Goal: Book appointment/travel/reservation

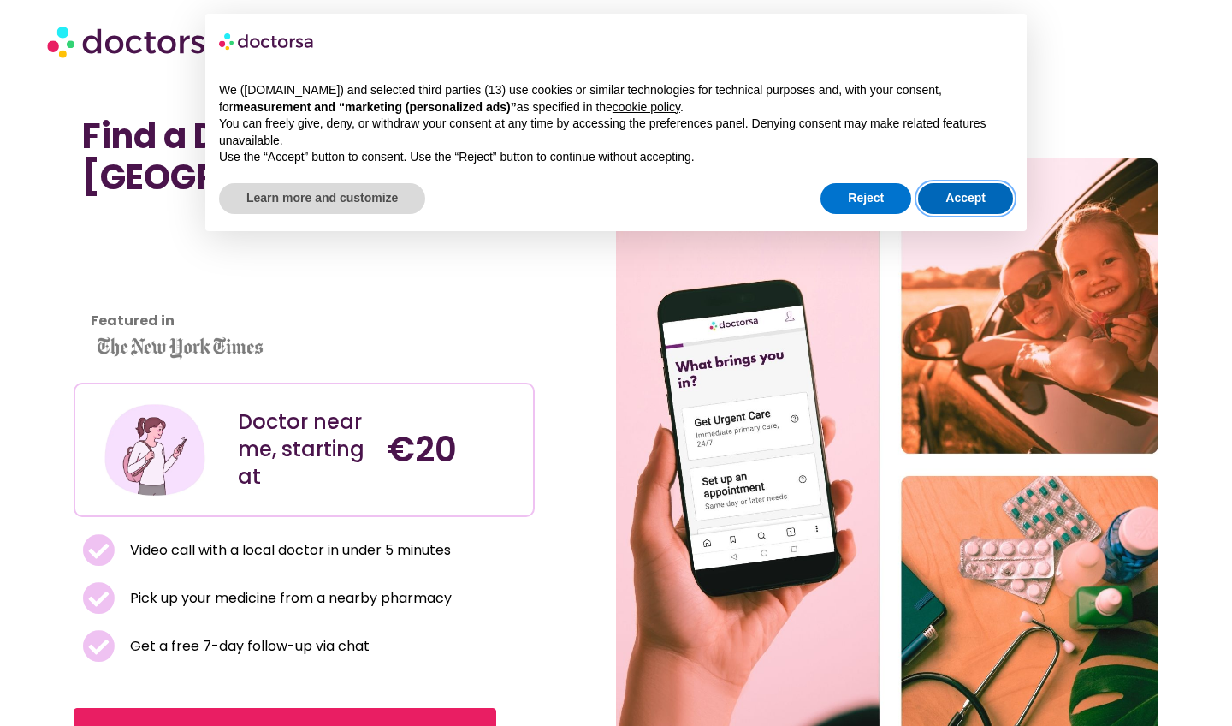
click at [948, 193] on button "Accept" at bounding box center [965, 198] width 95 height 31
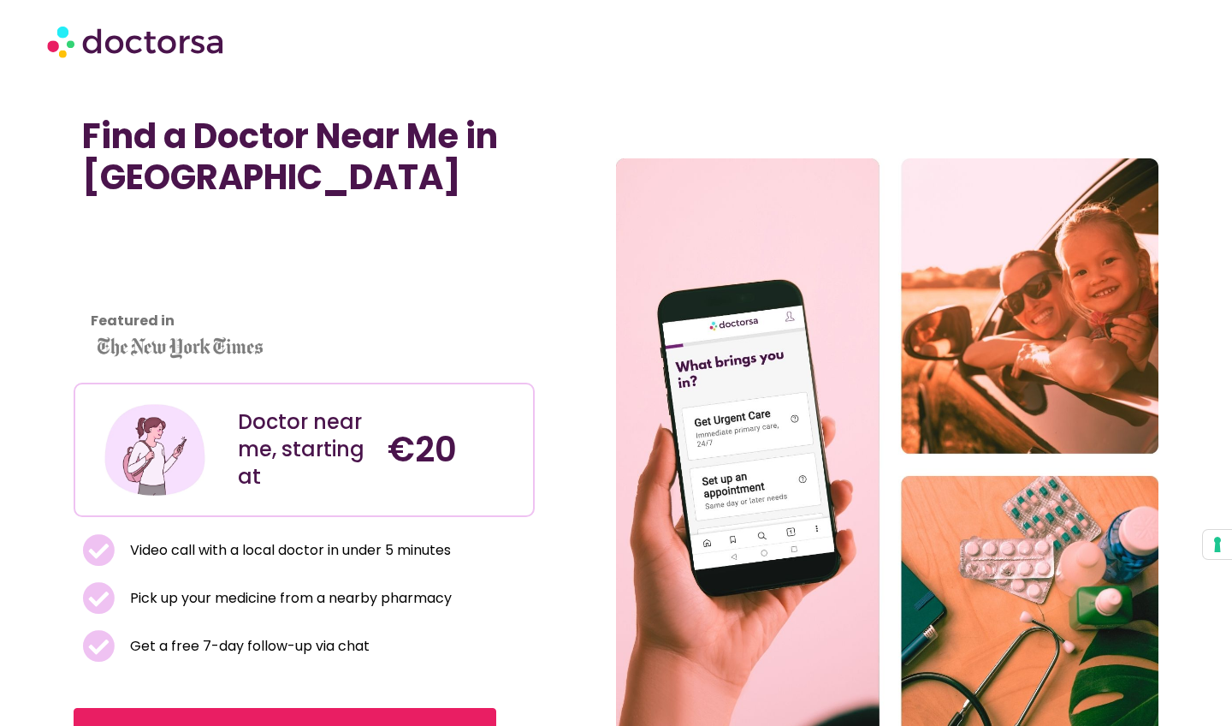
click at [353, 315] on p "Featured in" at bounding box center [309, 321] width 436 height 24
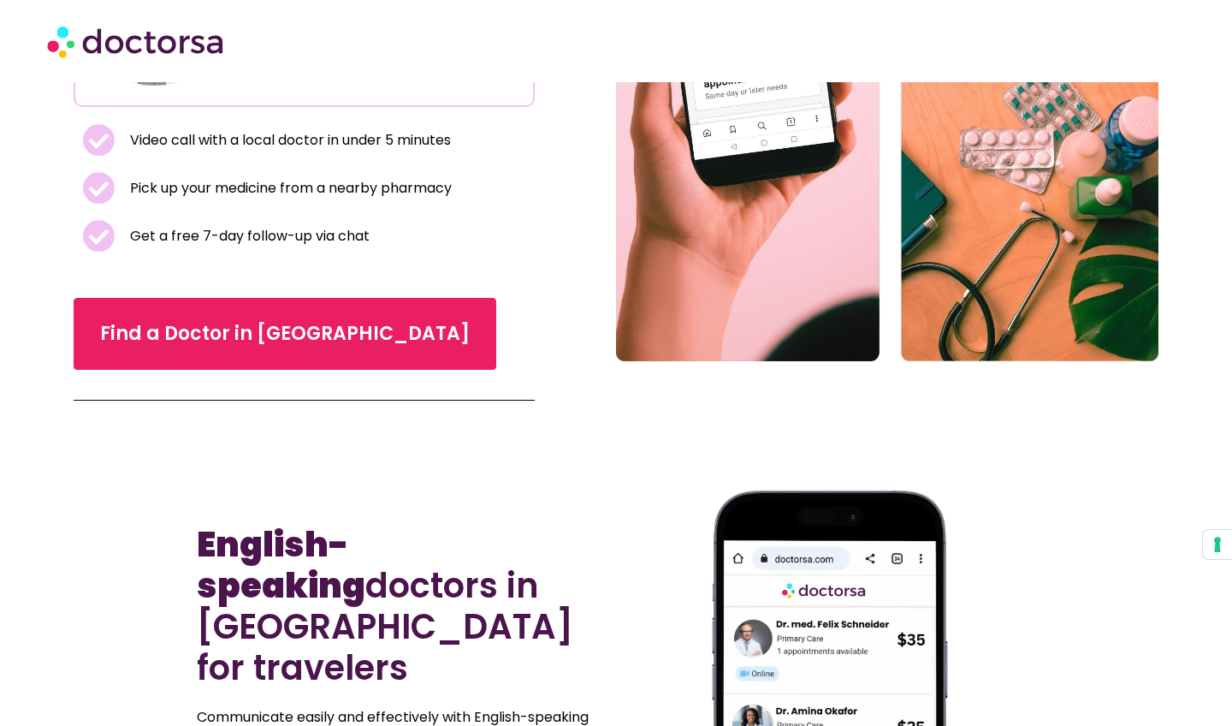
scroll to position [413, 0]
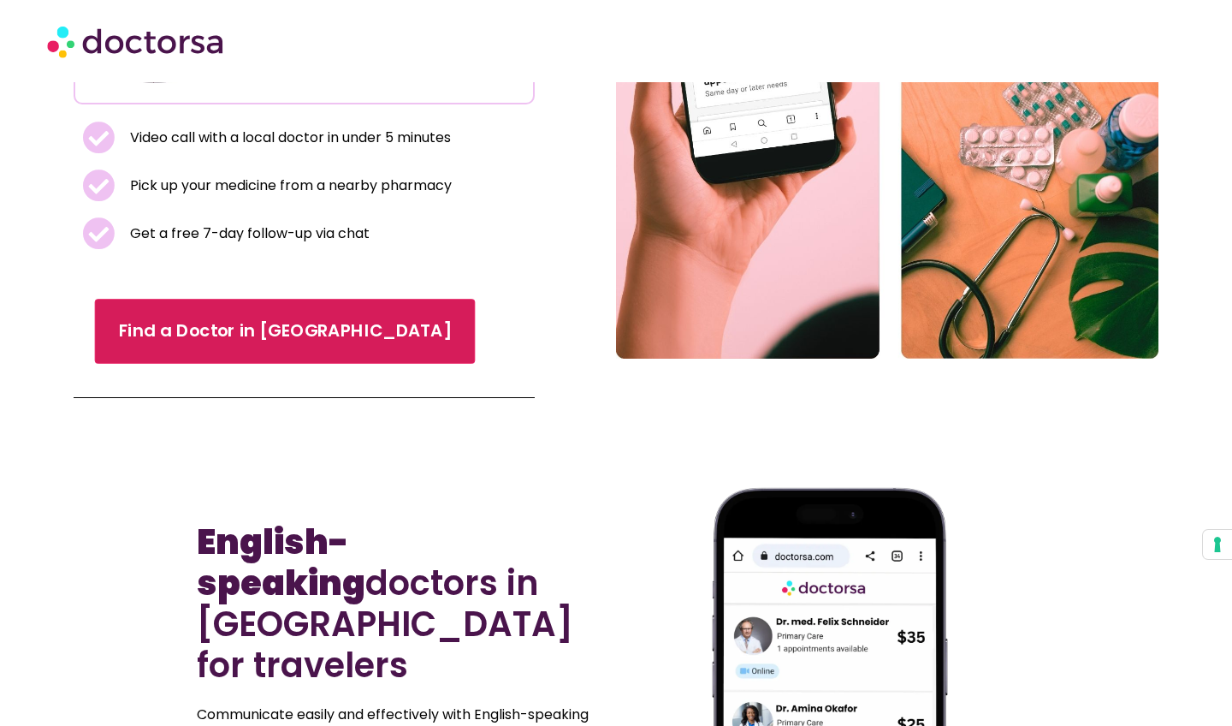
click at [219, 348] on link "Find a Doctor in [GEOGRAPHIC_DATA]" at bounding box center [285, 331] width 381 height 65
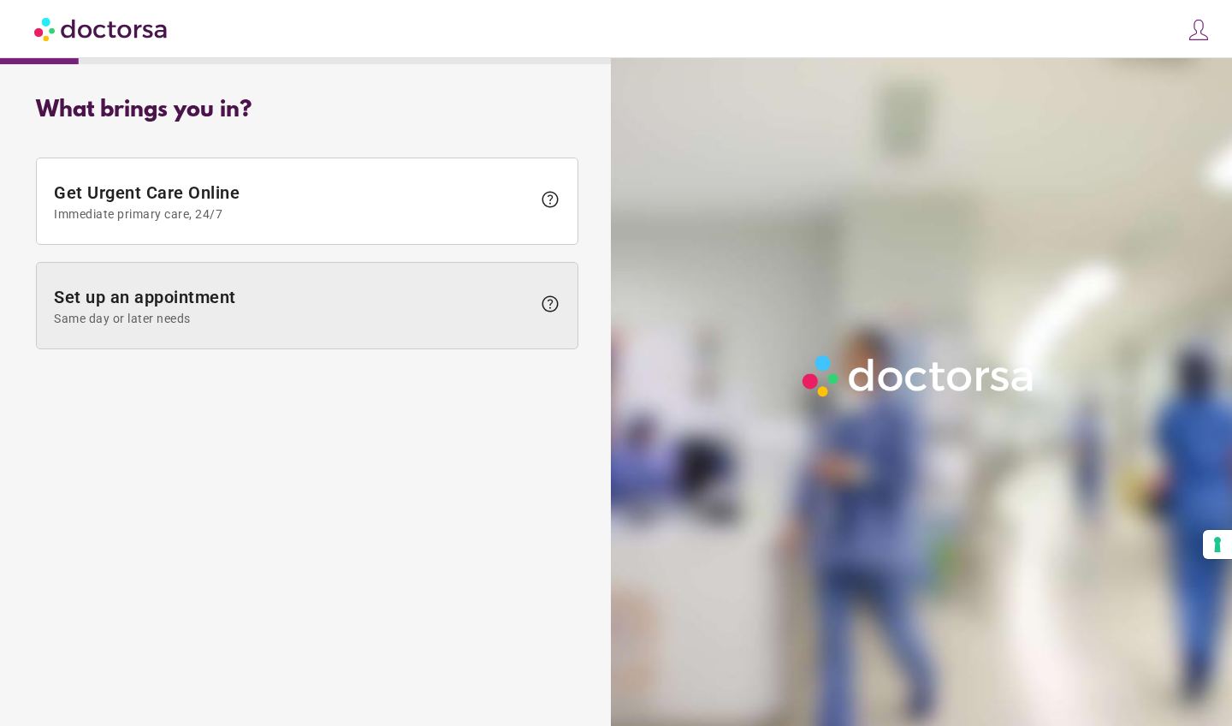
click at [241, 312] on span "Same day or later needs" at bounding box center [293, 319] width 478 height 14
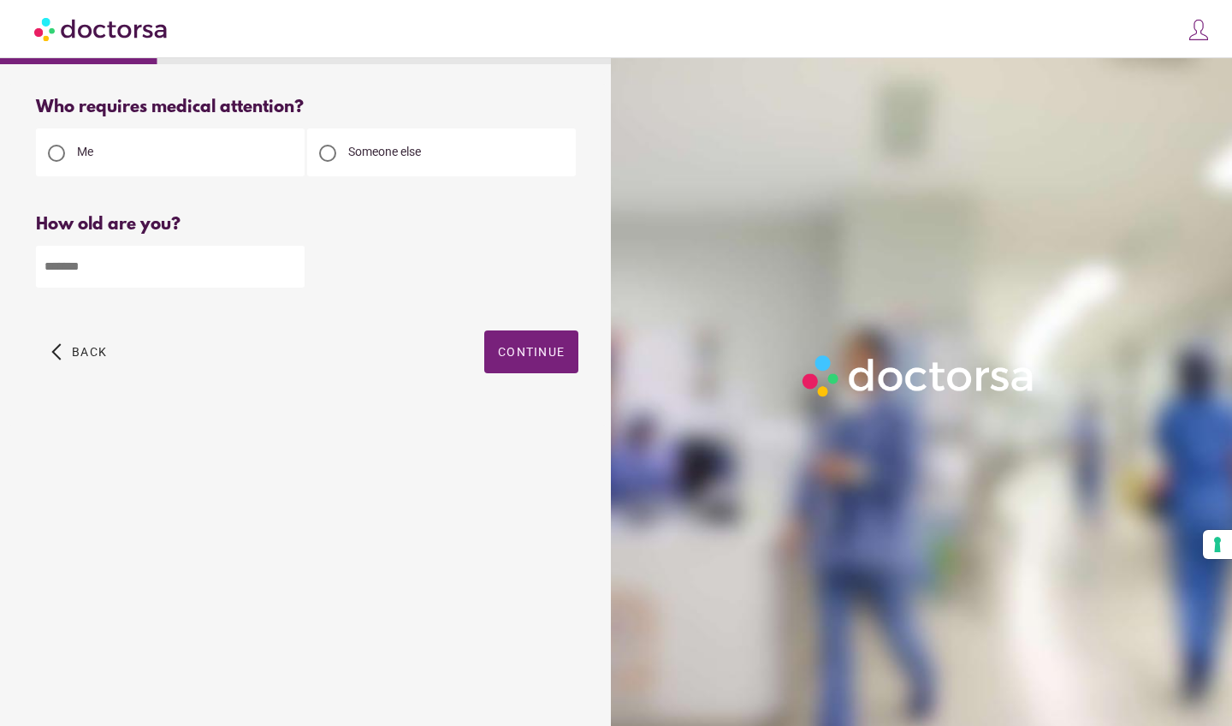
click at [379, 132] on div "Someone else" at bounding box center [441, 152] width 269 height 48
click at [375, 152] on span "Someone else" at bounding box center [384, 152] width 73 height 14
click at [268, 264] on input "number" at bounding box center [170, 267] width 269 height 42
type input "**"
click at [290, 543] on div "What brings you in? Get Urgent Care Online Immediate primary care, 24/7 help Se…" at bounding box center [307, 385] width 597 height 603
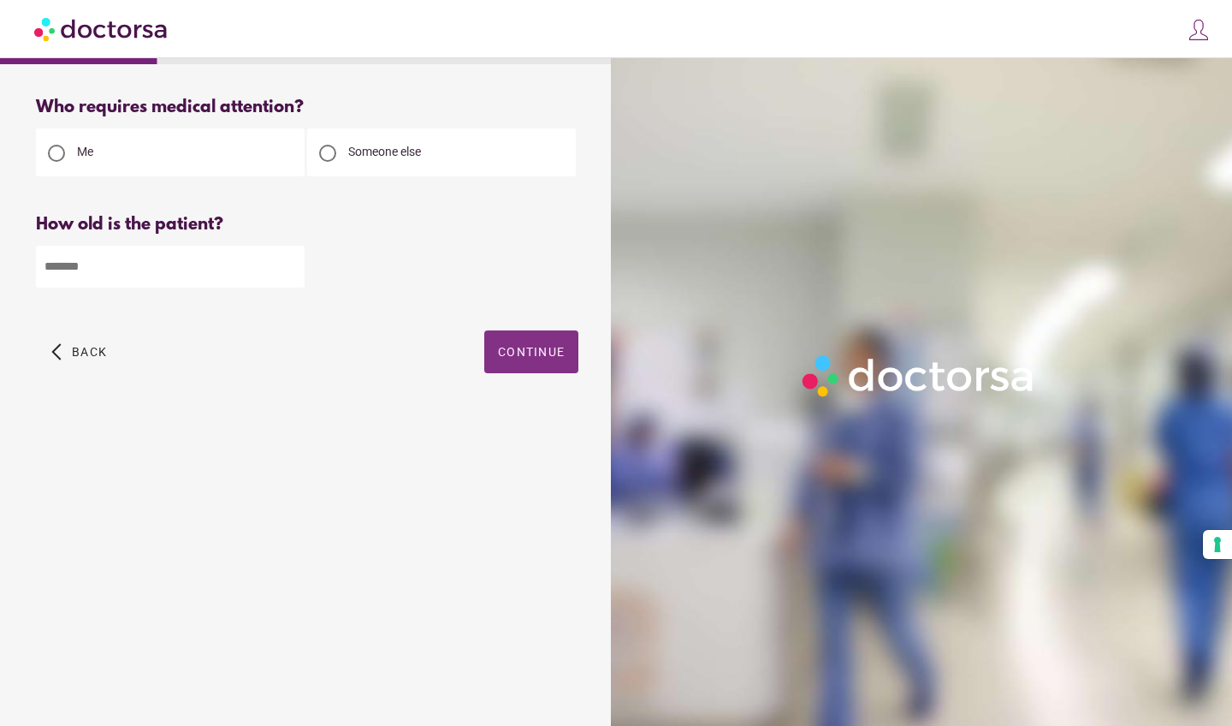
click at [541, 347] on span "Continue" at bounding box center [531, 352] width 67 height 14
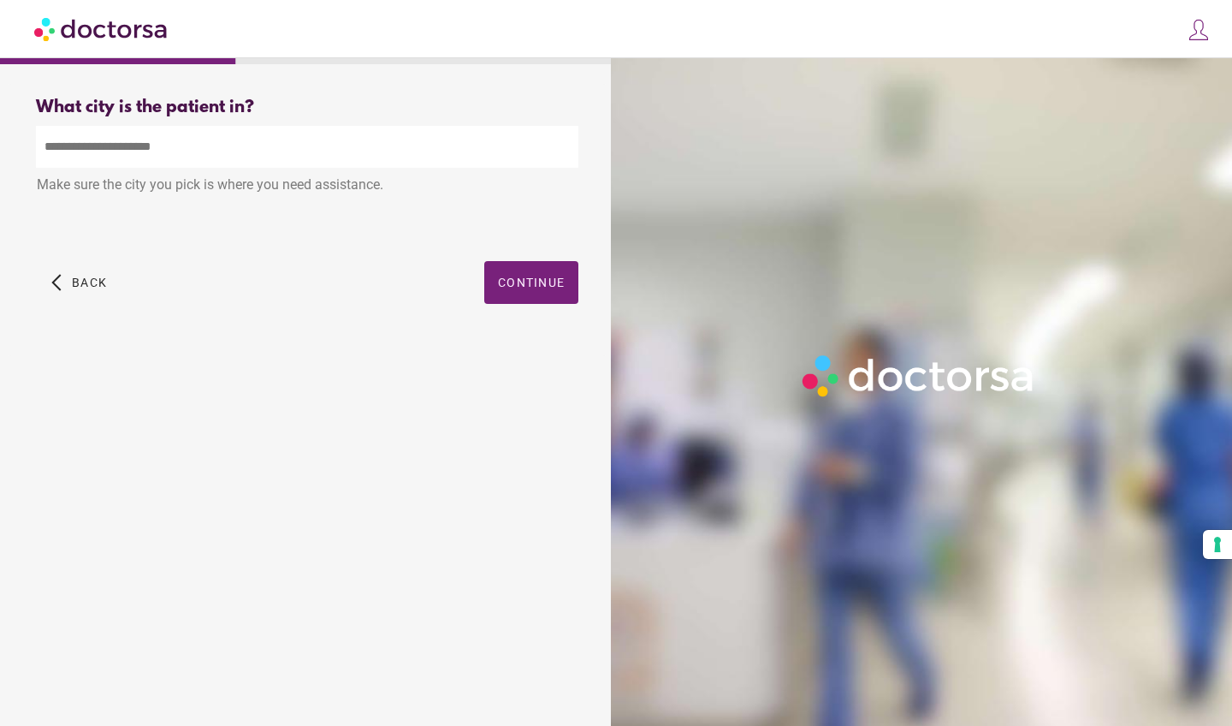
click at [127, 121] on div "What city are you in? What city is the patient in? Make sure the city you pick …" at bounding box center [307, 220] width 597 height 272
click at [127, 146] on input "text" at bounding box center [307, 147] width 543 height 42
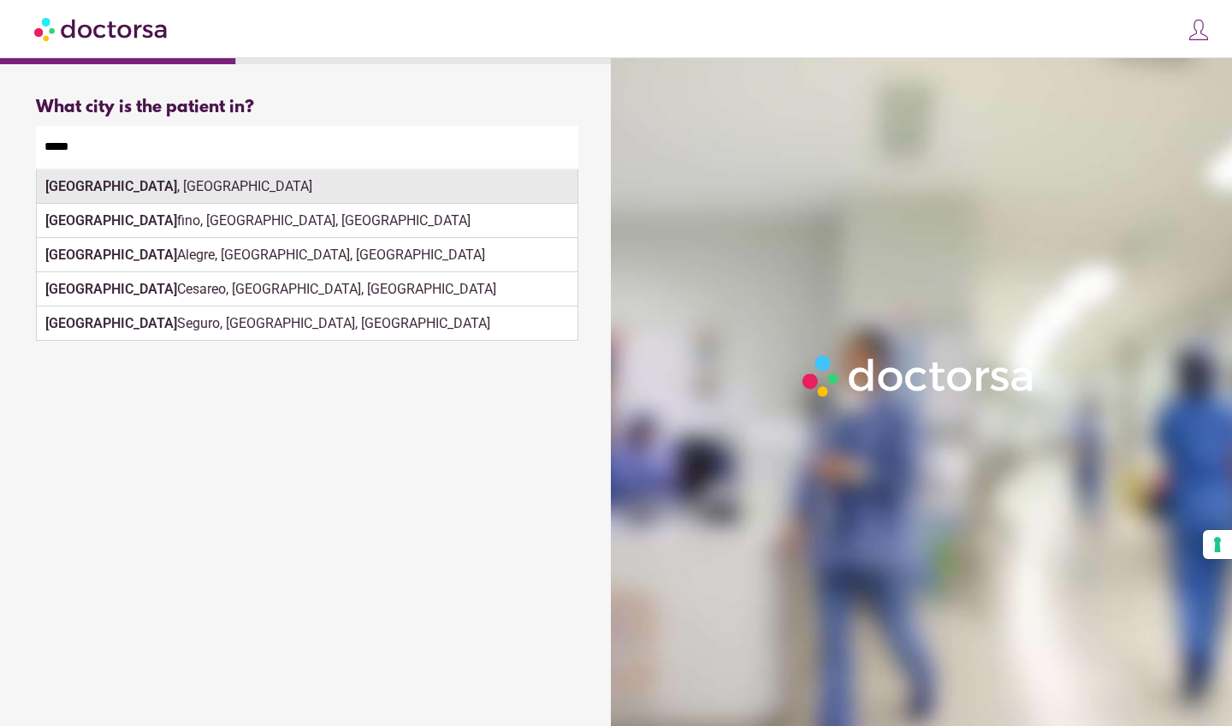
click at [294, 189] on div "Porto , Portugal" at bounding box center [307, 186] width 541 height 34
type input "**********"
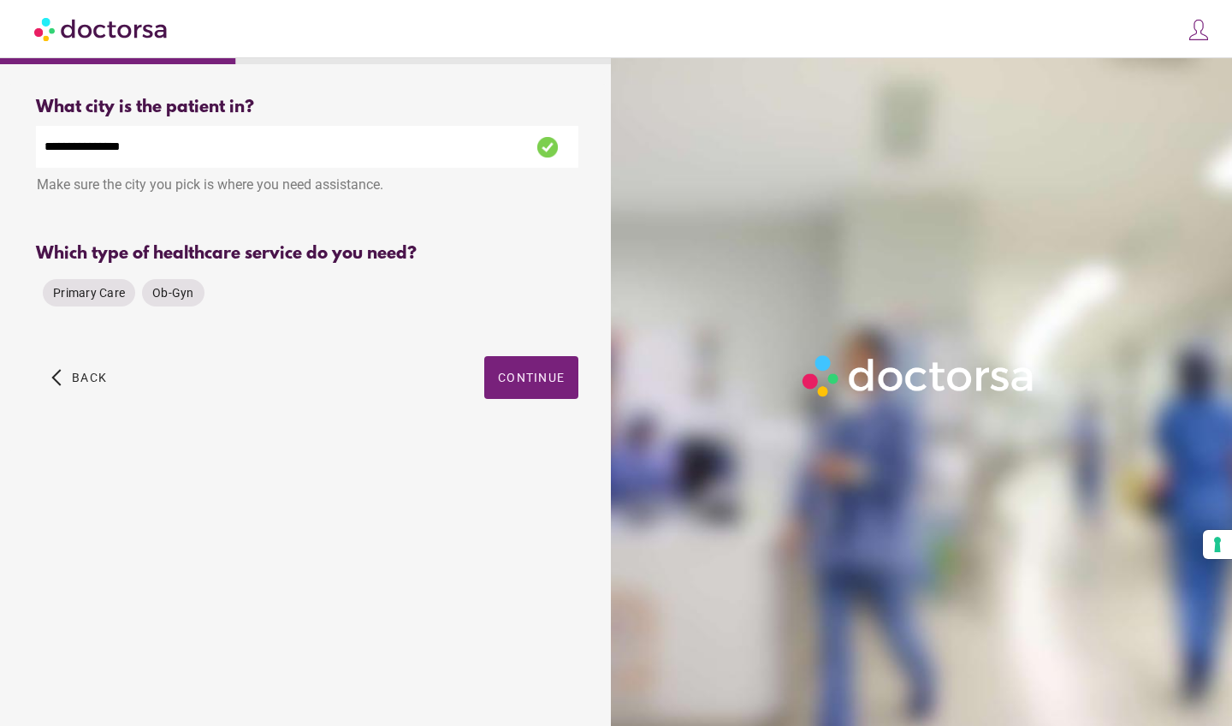
click at [556, 292] on div "Primary Care Ob-Gyn" at bounding box center [307, 292] width 543 height 41
click at [106, 292] on span "Primary Care" at bounding box center [89, 293] width 72 height 14
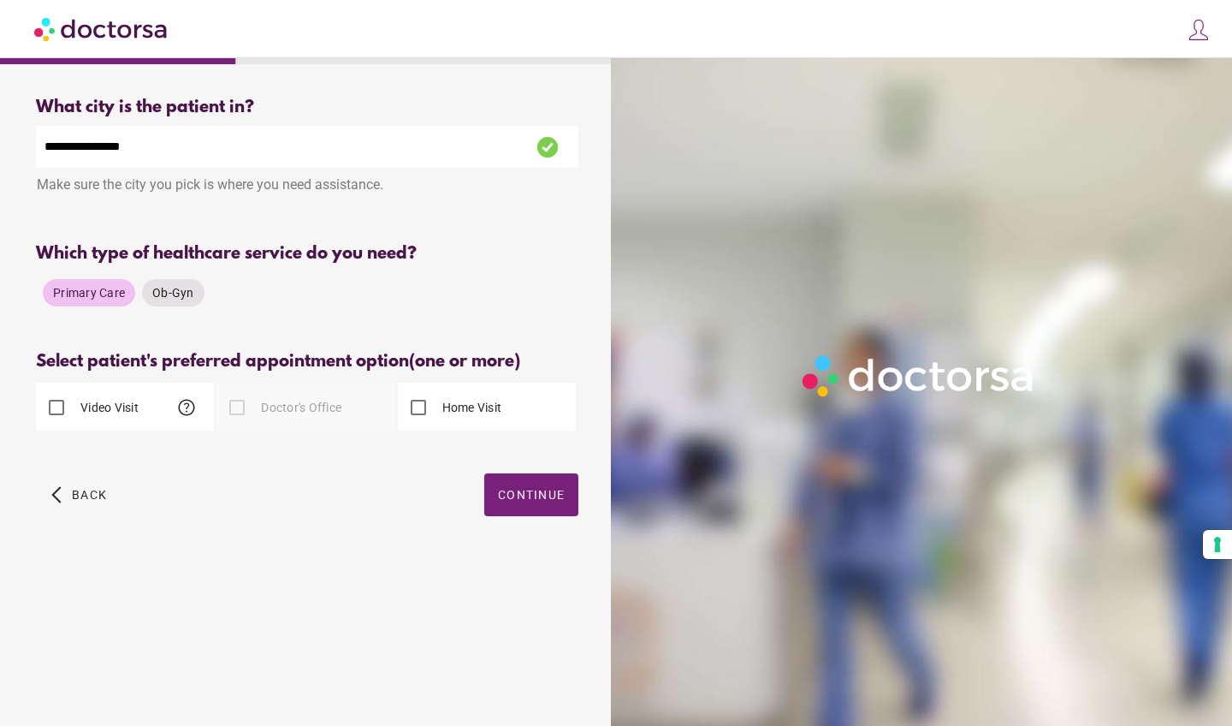
click at [442, 415] on label "Home Visit" at bounding box center [470, 407] width 63 height 17
click at [166, 288] on span "Ob-Gyn" at bounding box center [173, 293] width 42 height 14
click at [100, 290] on span "Primary Care" at bounding box center [89, 293] width 72 height 14
